Goal: Task Accomplishment & Management: Manage account settings

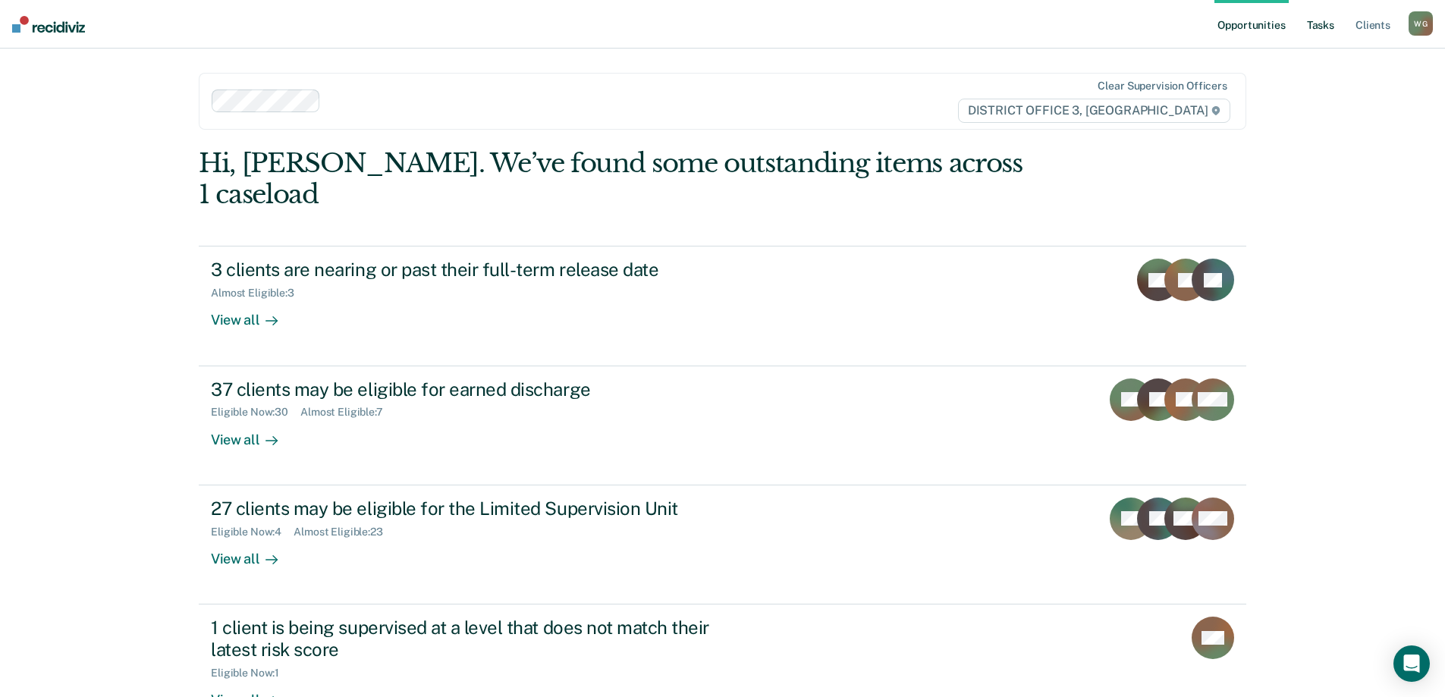
click at [1328, 23] on link "Tasks" at bounding box center [1320, 24] width 33 height 49
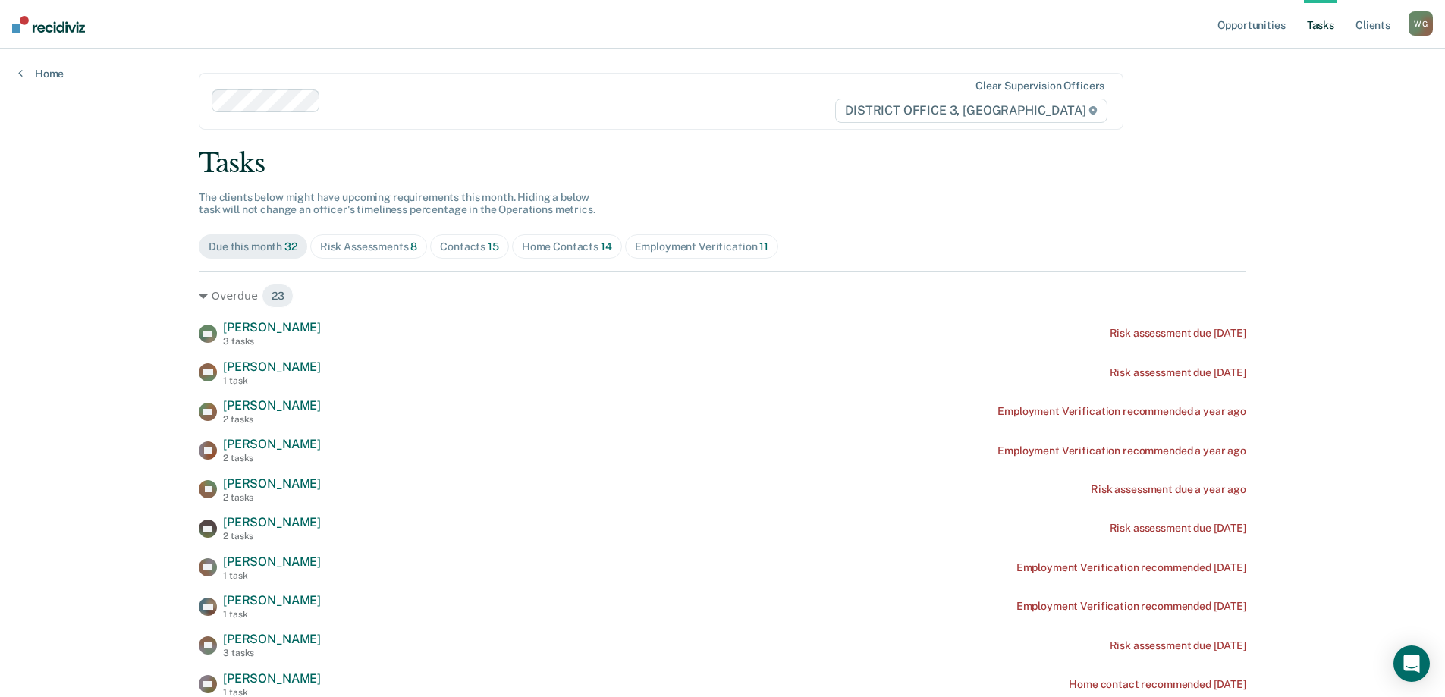
click at [555, 241] on div "Home Contacts 14" at bounding box center [567, 247] width 90 height 13
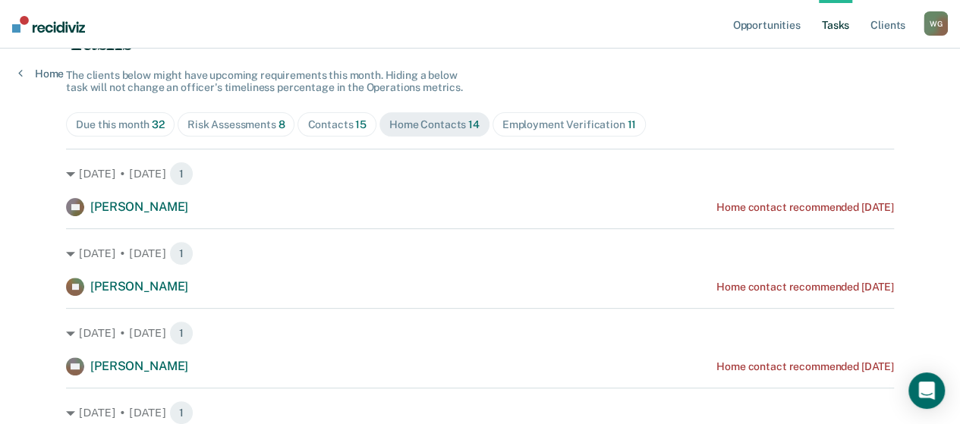
scroll to position [228, 0]
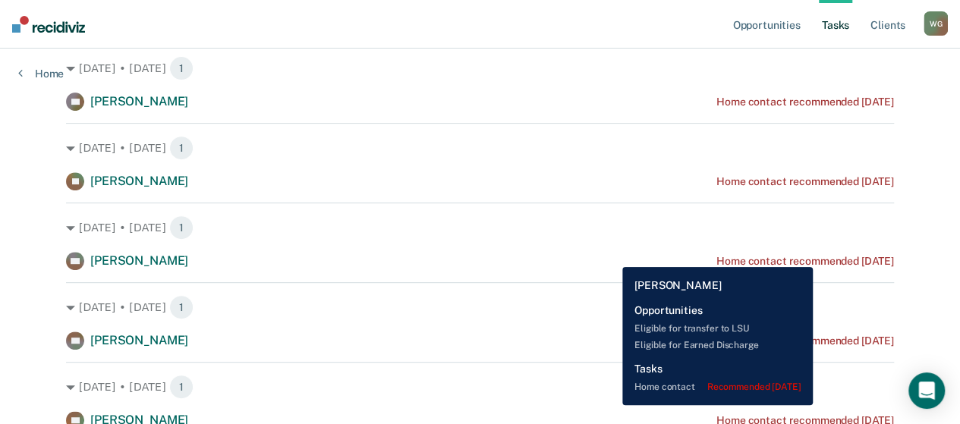
click at [836, 256] on div "Home contact recommended [DATE]" at bounding box center [805, 261] width 178 height 13
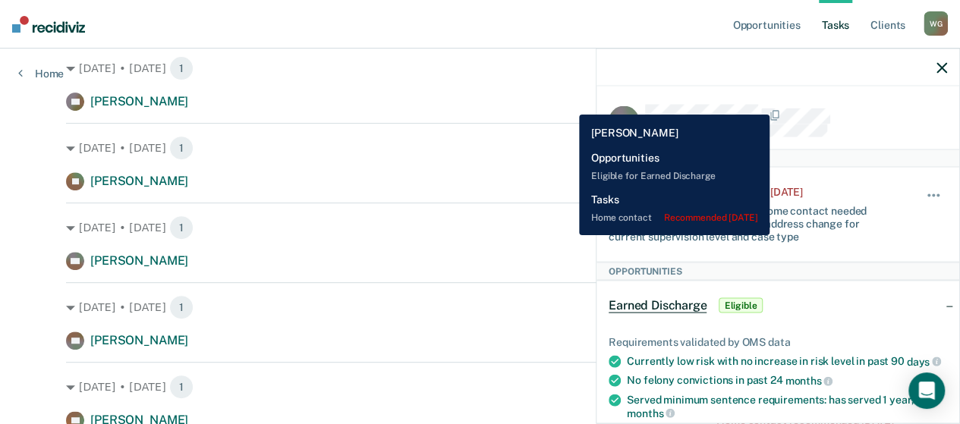
click at [568, 103] on div "CC [PERSON_NAME] Home contact recommended [DATE]" at bounding box center [480, 102] width 828 height 18
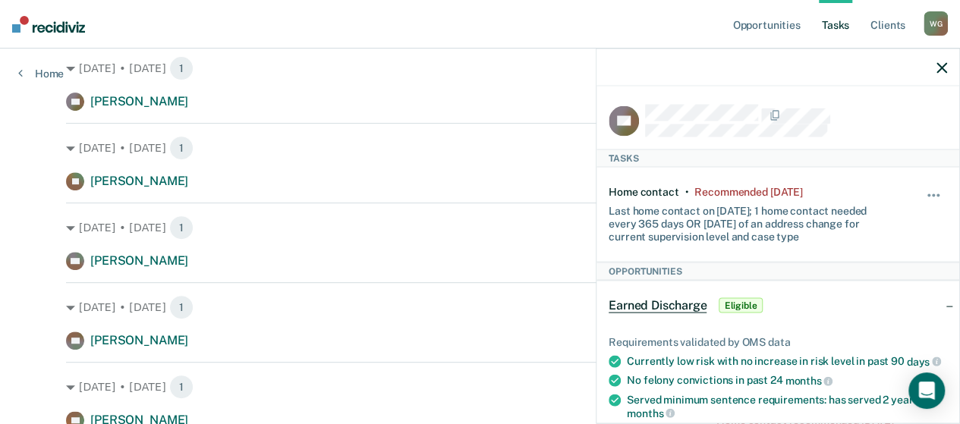
click at [941, 64] on icon "button" at bounding box center [941, 67] width 11 height 11
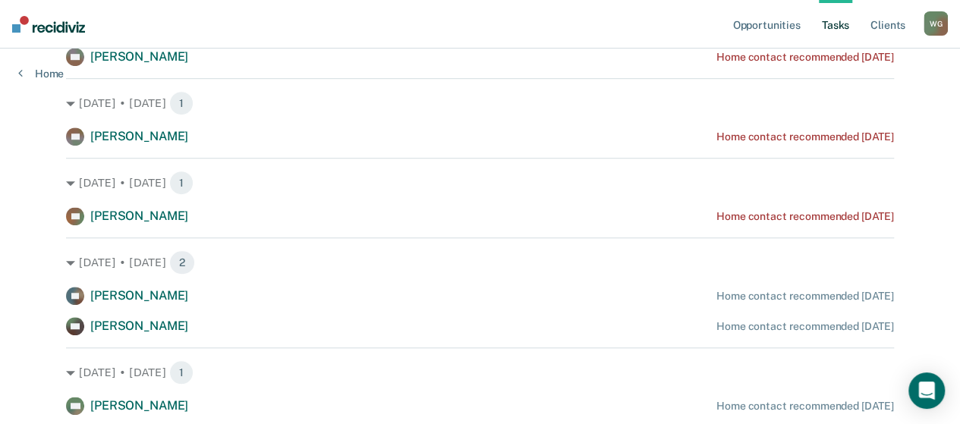
scroll to position [455, 0]
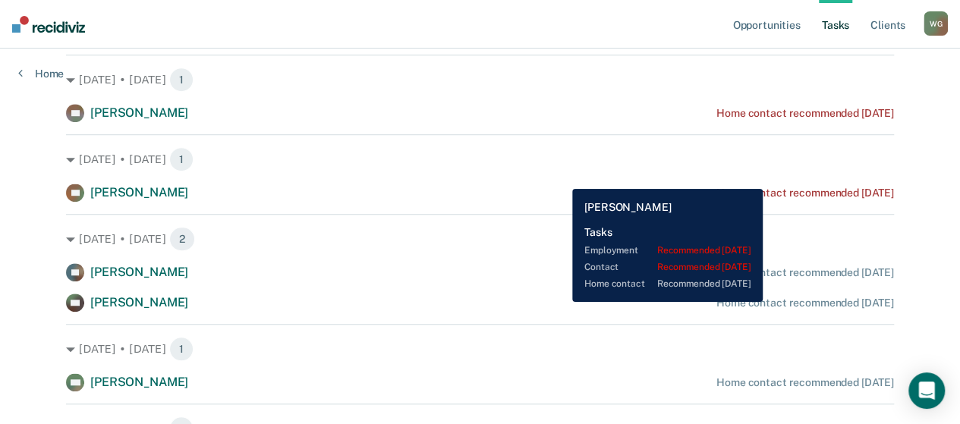
click at [786, 302] on div "Home contact recommended [DATE]" at bounding box center [805, 303] width 178 height 13
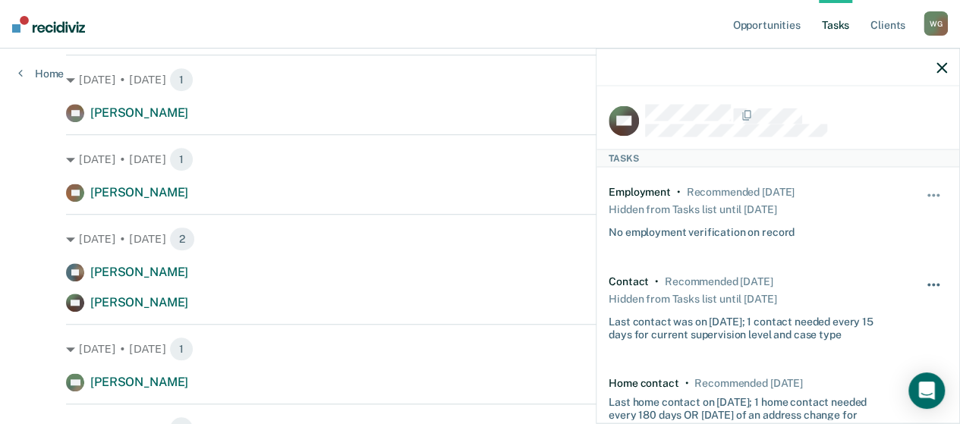
click at [923, 286] on button "button" at bounding box center [934, 292] width 26 height 24
click at [417, 131] on div "[DATE] • [DATE] 1 CC [PERSON_NAME] Home contact recommended [DATE] [DATE] • [DA…" at bounding box center [480, 318] width 828 height 1005
click at [939, 68] on icon "button" at bounding box center [941, 67] width 11 height 11
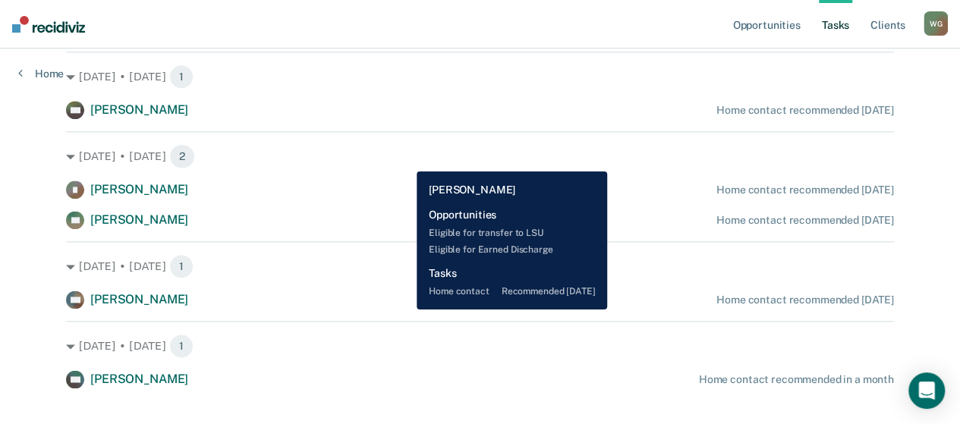
scroll to position [911, 0]
